Goal: Share content

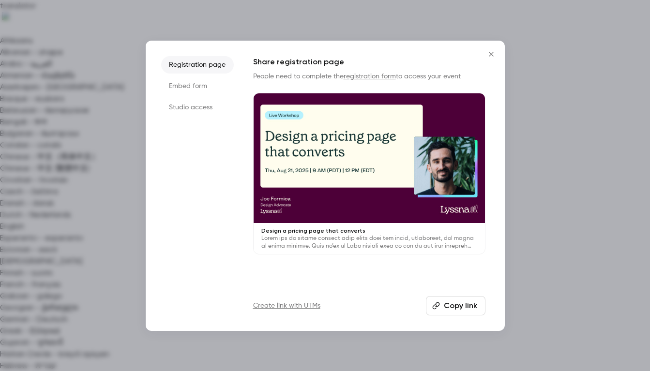
click at [462, 306] on button "Copy link" at bounding box center [456, 305] width 60 height 19
